Goal: Browse casually

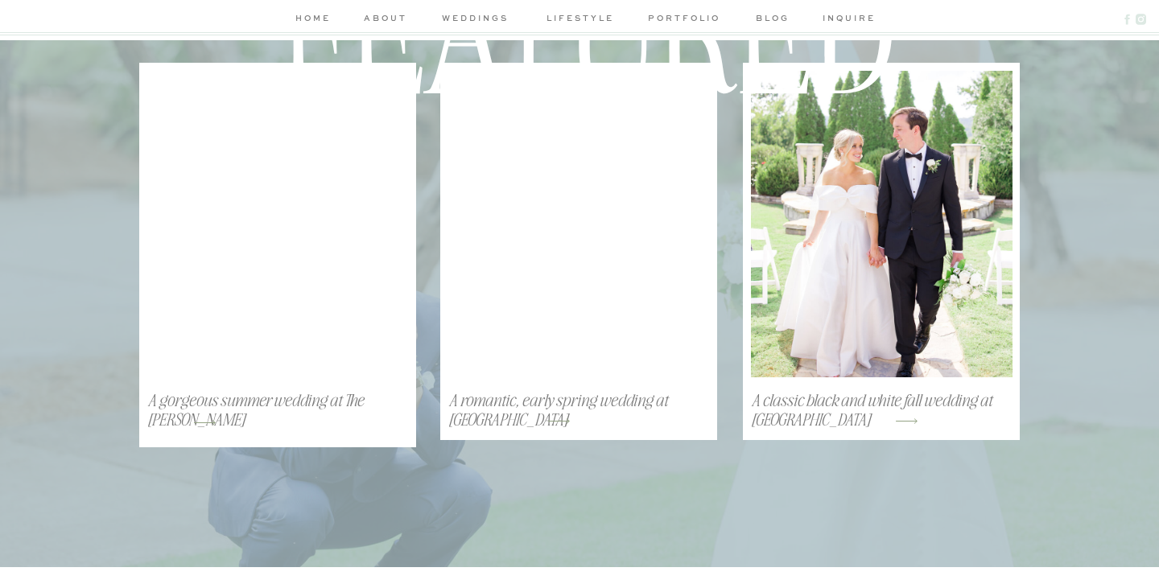
scroll to position [3939, 0]
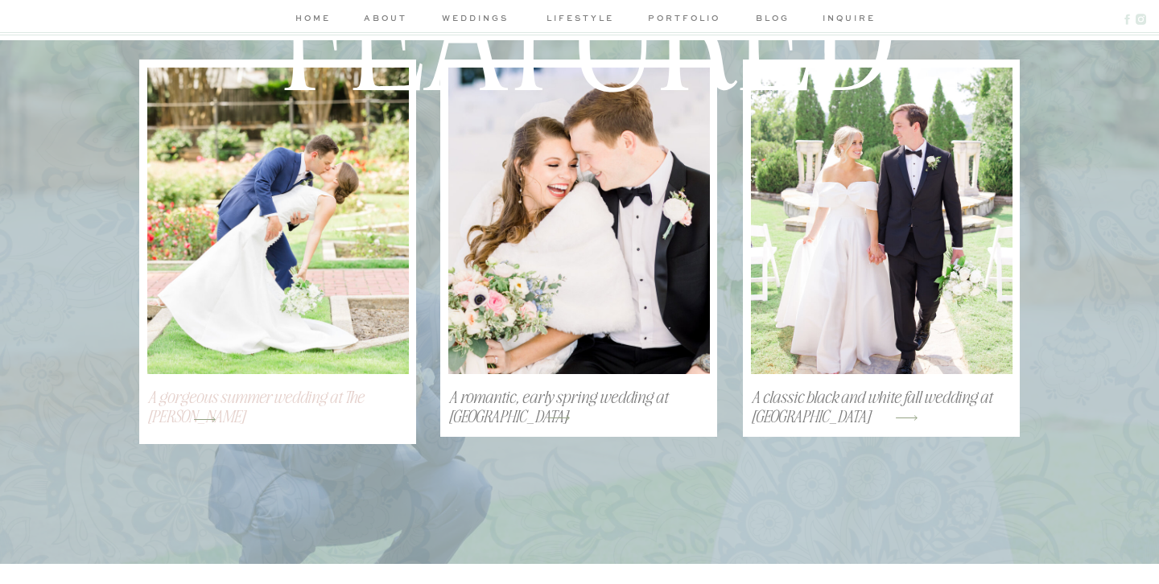
click at [181, 406] on h3 "A gorgeous summer wedding at The [PERSON_NAME]" at bounding box center [271, 396] width 248 height 21
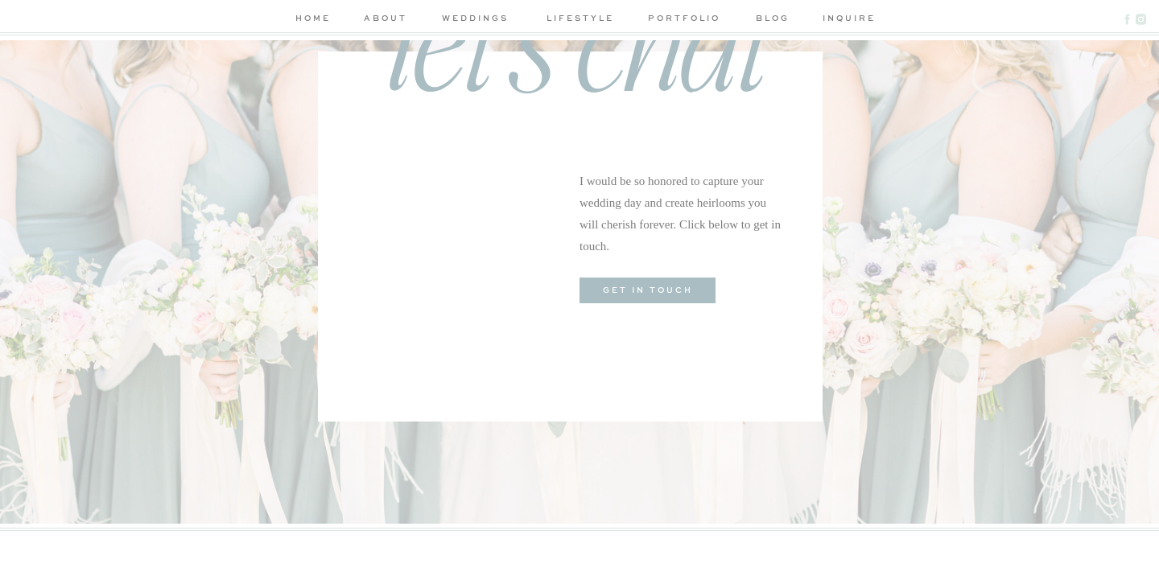
scroll to position [5927, 0]
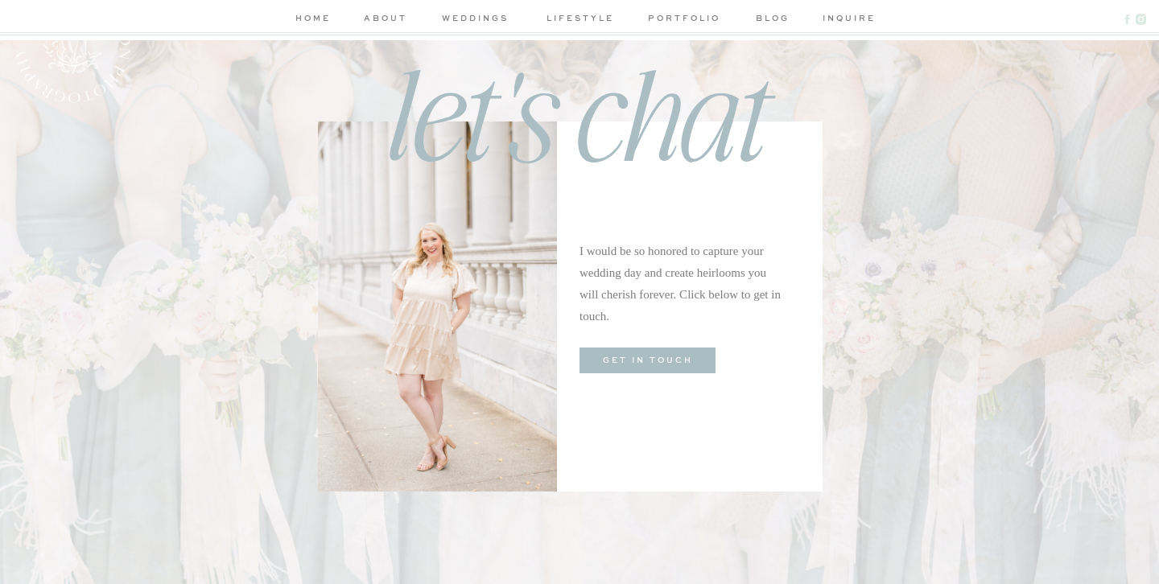
click at [483, 22] on nav "weddings" at bounding box center [475, 19] width 76 height 17
click at [484, 14] on nav "weddings" at bounding box center [475, 19] width 76 height 17
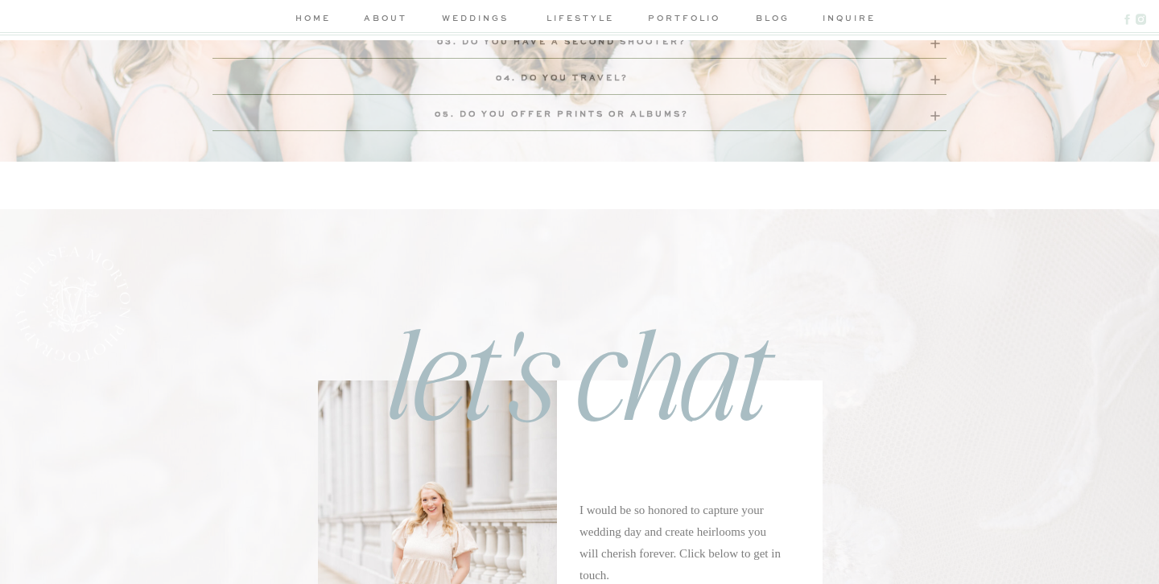
scroll to position [6702, 0]
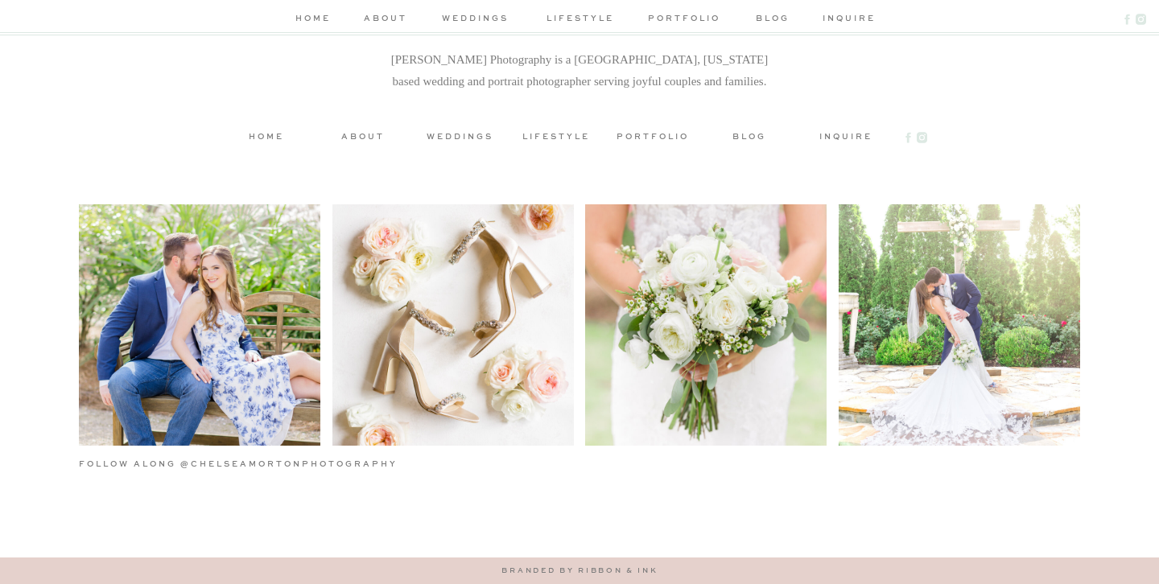
click at [460, 134] on h3 "weddings" at bounding box center [459, 136] width 72 height 12
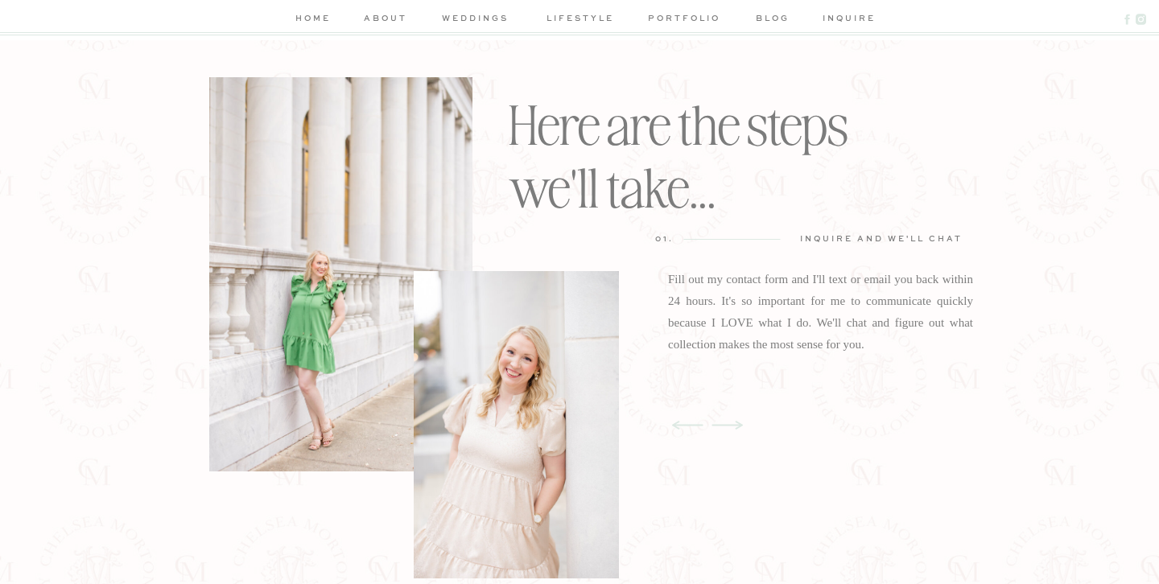
scroll to position [3097, 0]
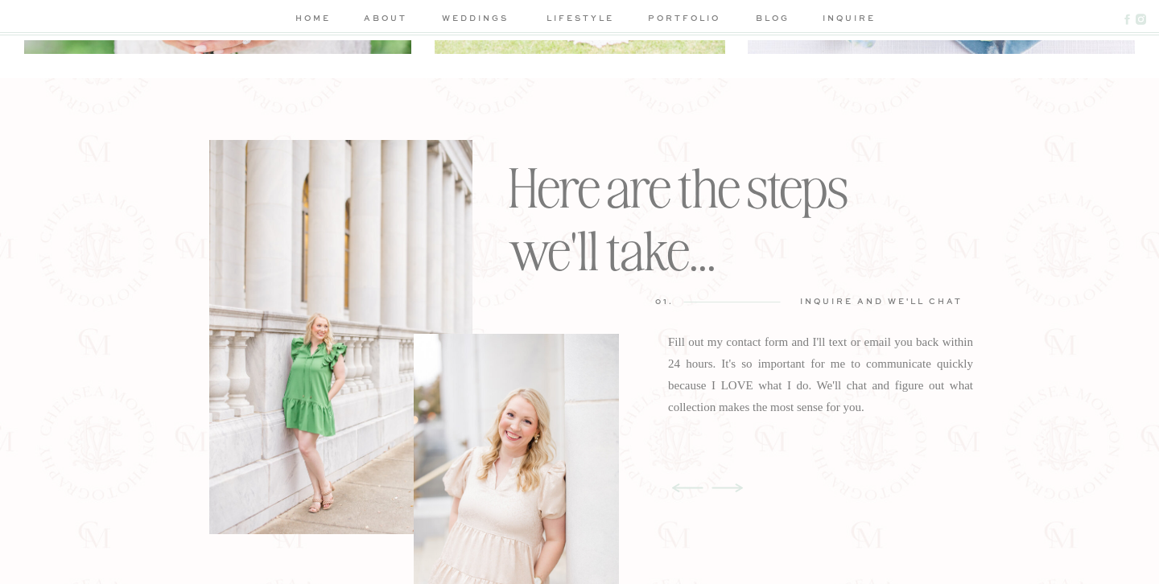
click at [732, 488] on icon at bounding box center [726, 488] width 31 height 9
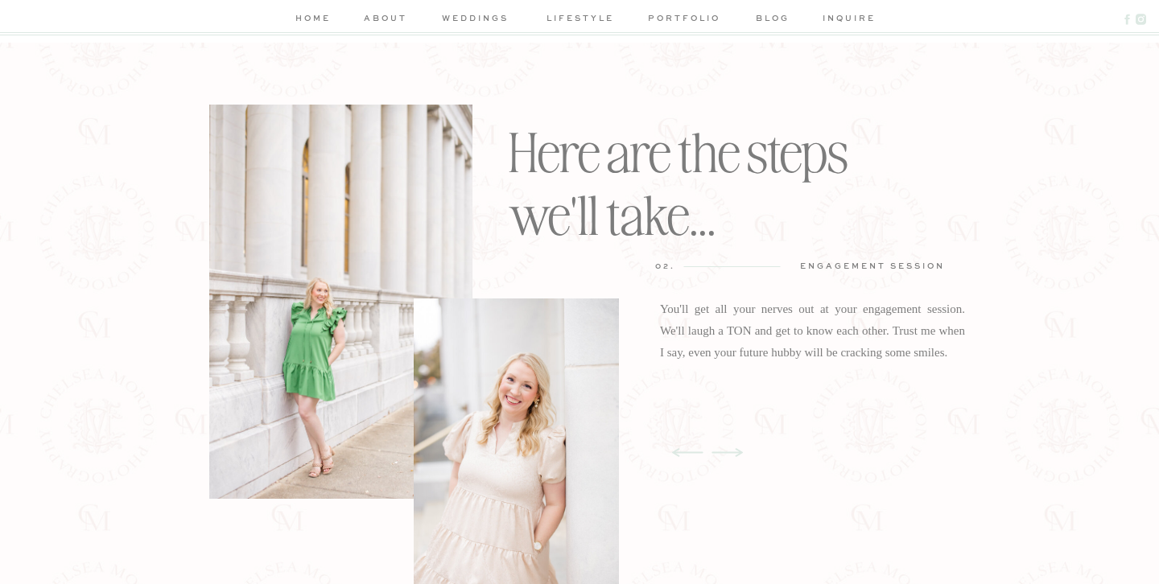
scroll to position [3135, 0]
click at [734, 450] on icon at bounding box center [726, 450] width 31 height 9
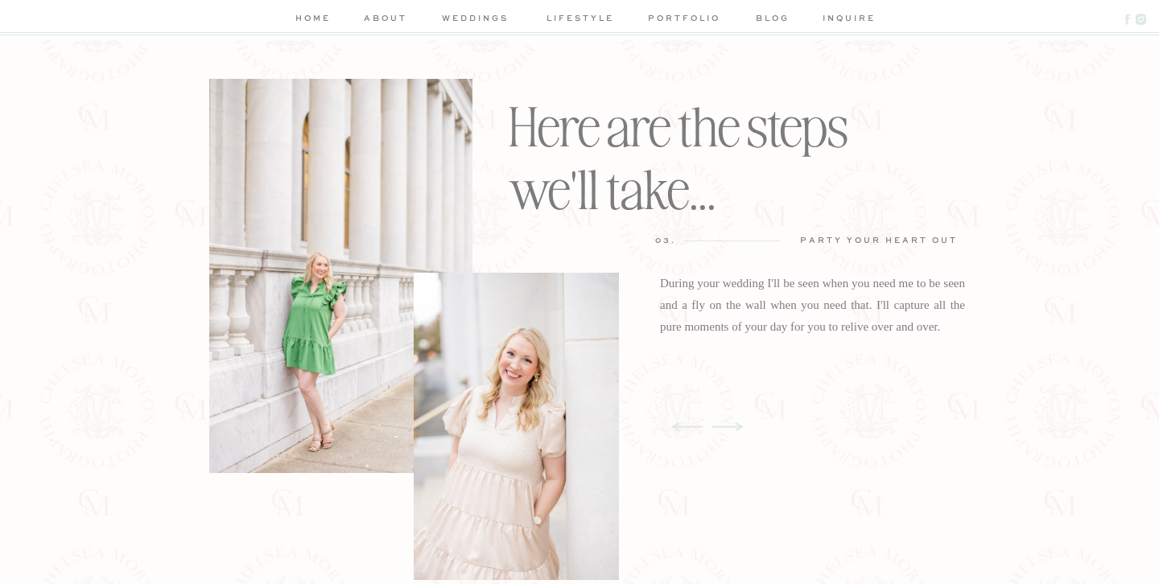
scroll to position [3160, 0]
click at [726, 424] on icon at bounding box center [726, 425] width 31 height 9
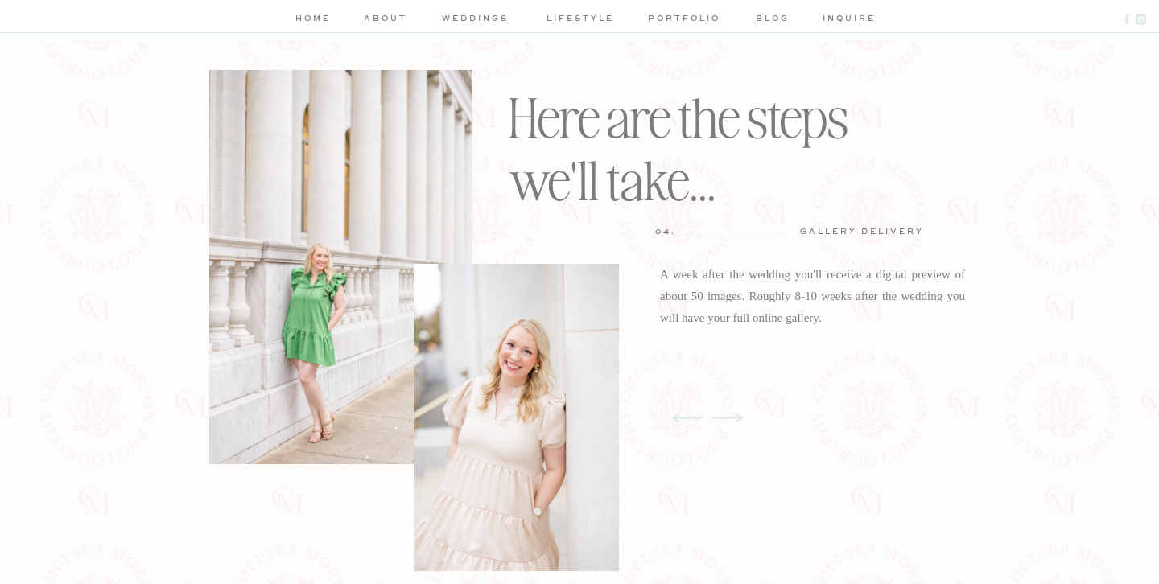
scroll to position [3173, 0]
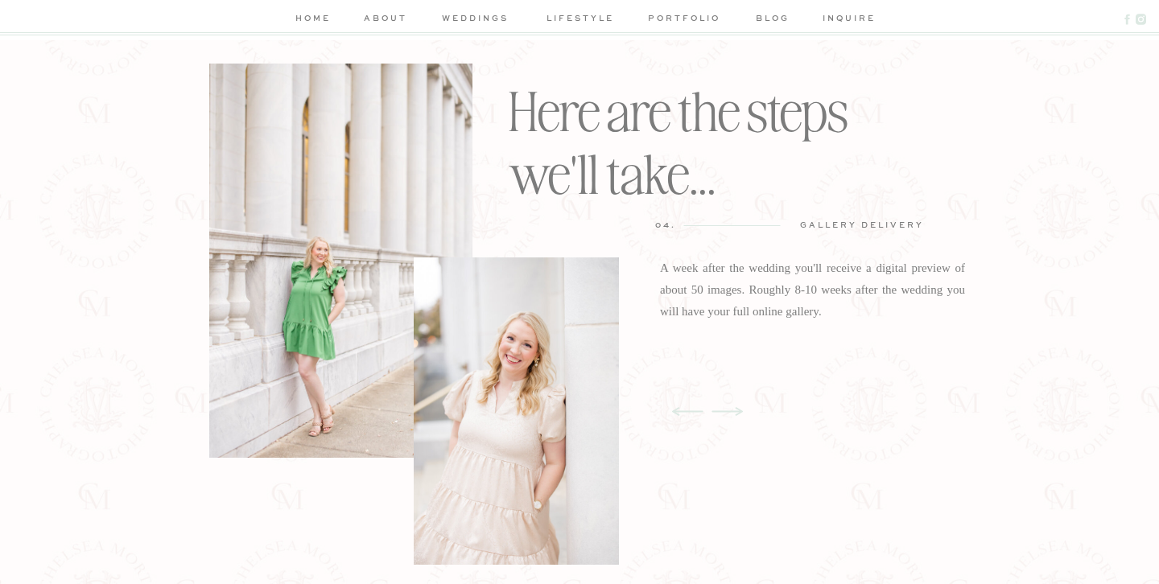
click at [726, 402] on icon at bounding box center [726, 411] width 39 height 51
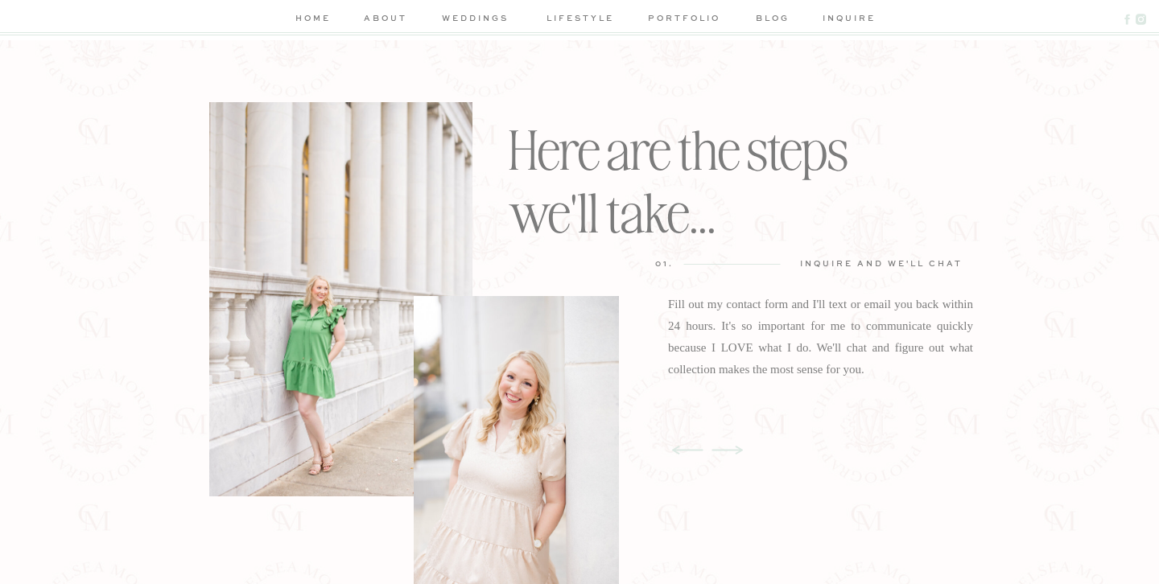
scroll to position [3144, 0]
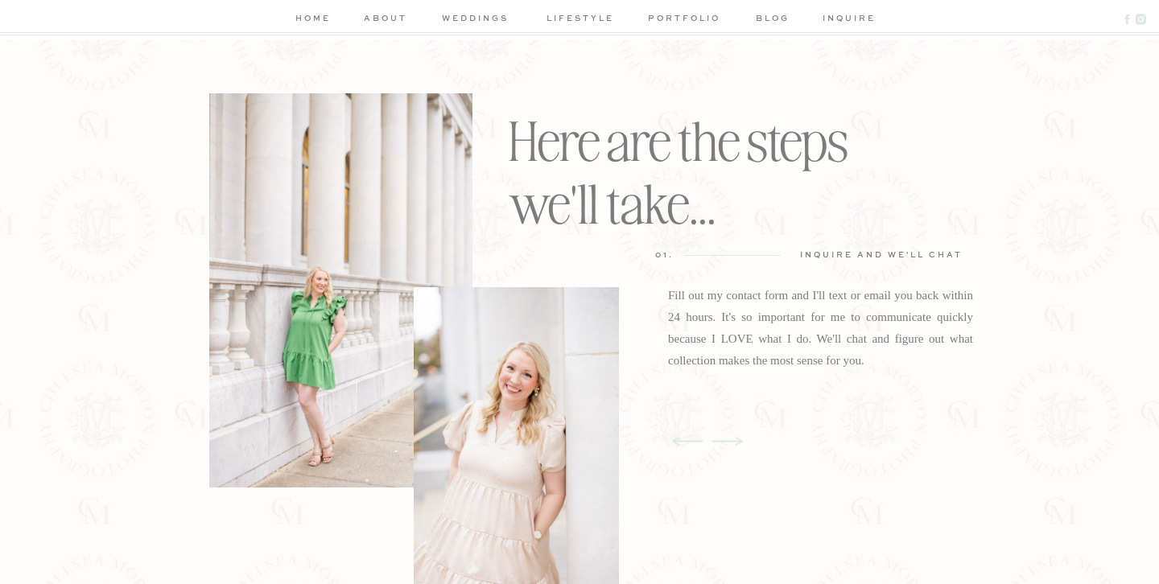
click at [725, 441] on icon at bounding box center [726, 441] width 31 height 9
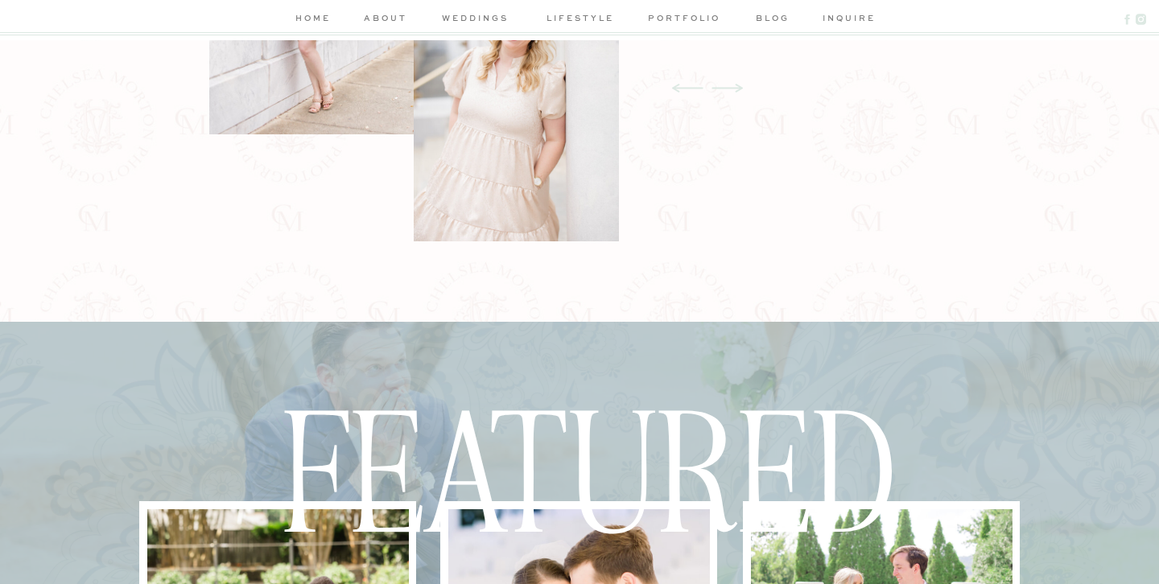
scroll to position [4012, 0]
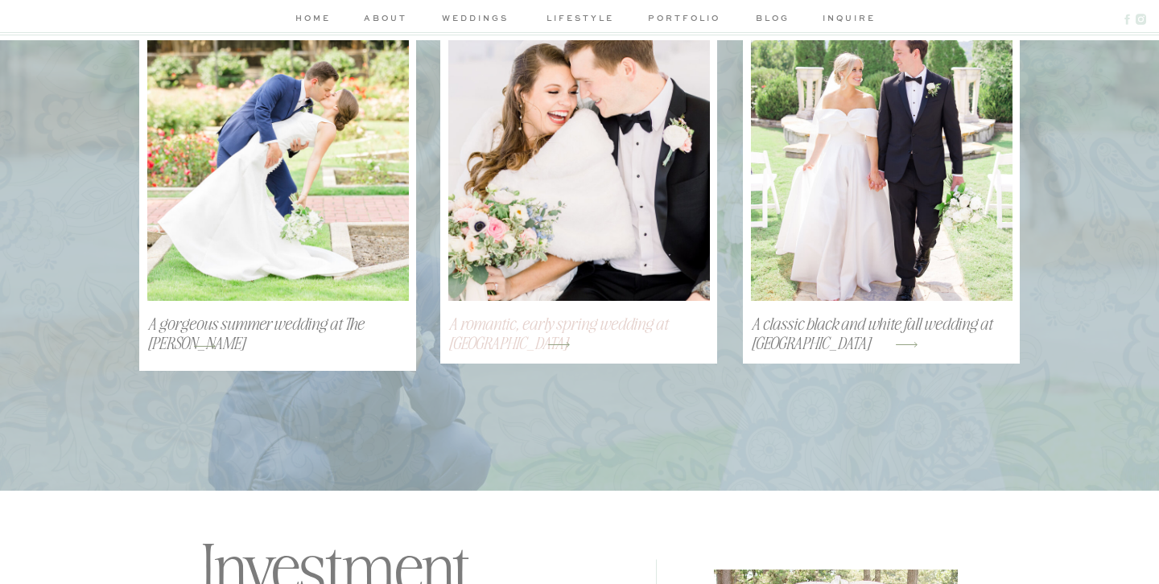
click at [499, 331] on h3 "A romantic, early spring wedding at [GEOGRAPHIC_DATA]" at bounding box center [579, 334] width 262 height 42
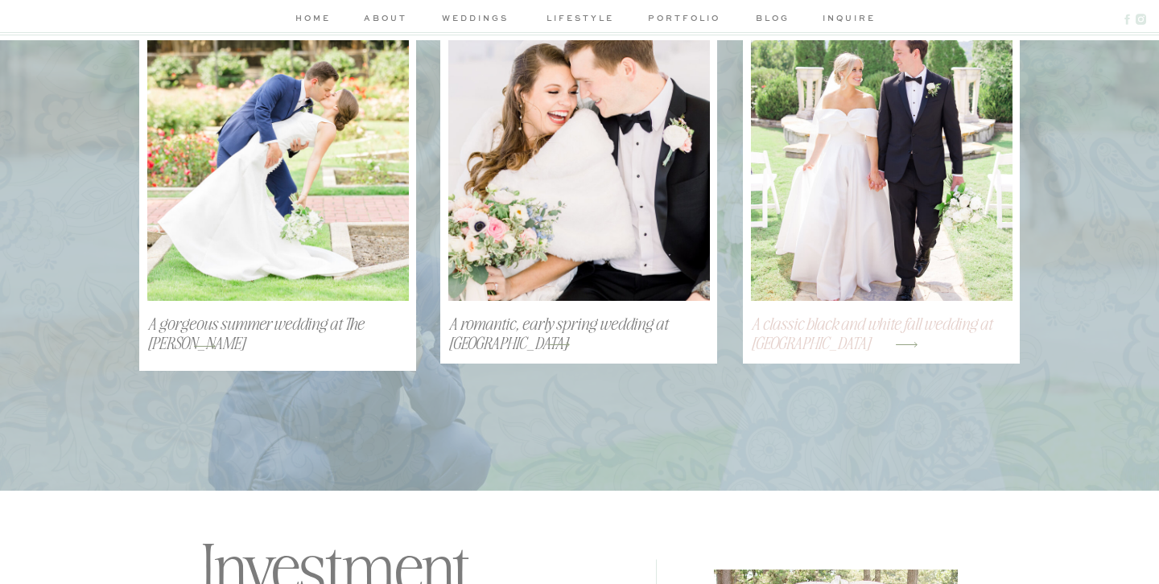
click at [828, 340] on h3 "A classic black and white fall wedding at [GEOGRAPHIC_DATA]" at bounding box center [882, 334] width 262 height 42
